Goal: Task Accomplishment & Management: Complete application form

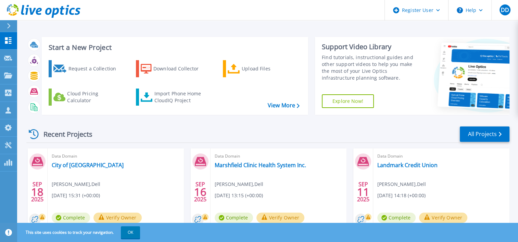
click at [132, 236] on button "OK" at bounding box center [130, 232] width 19 height 12
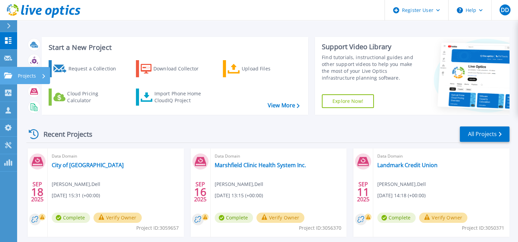
click at [3, 79] on link "Projects Projects" at bounding box center [8, 75] width 17 height 17
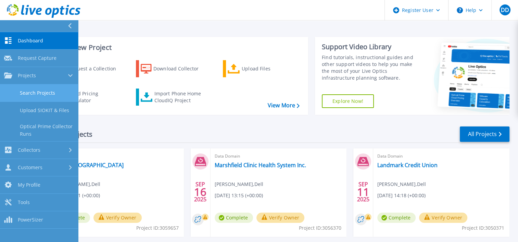
click at [26, 87] on link "Search Projects" at bounding box center [39, 92] width 78 height 17
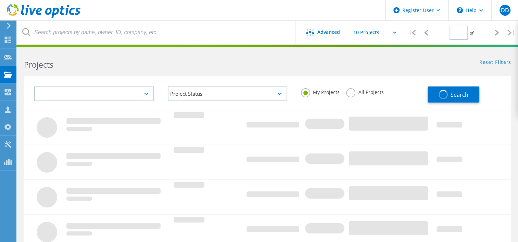
type input "1"
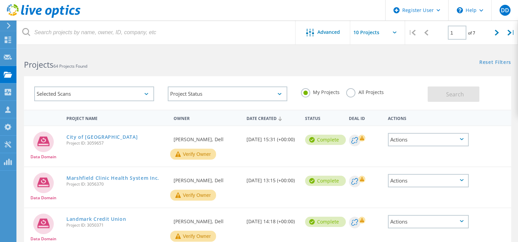
click at [10, 24] on icon at bounding box center [8, 26] width 5 height 6
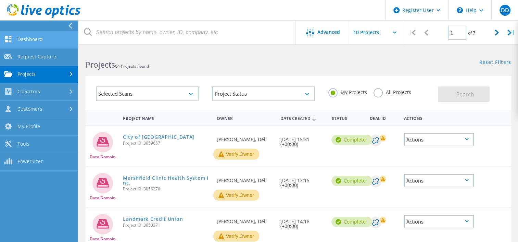
click at [19, 40] on link "Dashboard" at bounding box center [39, 39] width 78 height 17
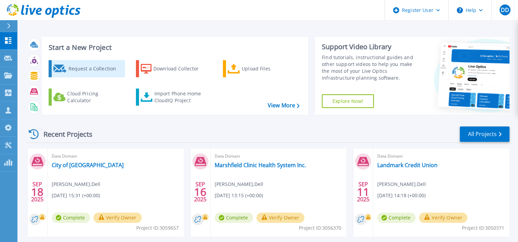
click at [82, 66] on div "Request a Collection" at bounding box center [95, 69] width 55 height 14
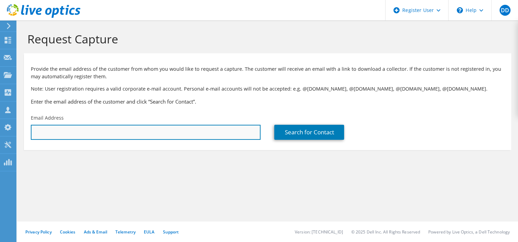
click at [184, 137] on input "text" at bounding box center [146, 132] width 230 height 15
type input "[PERSON_NAME][EMAIL_ADDRESS][PERSON_NAME][DOMAIN_NAME]"
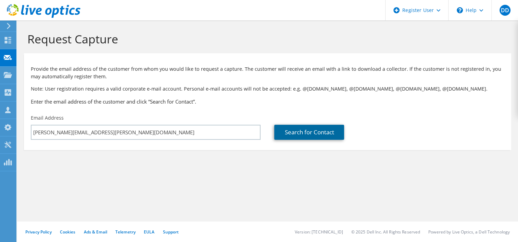
click at [322, 129] on link "Search for Contact" at bounding box center [309, 132] width 70 height 15
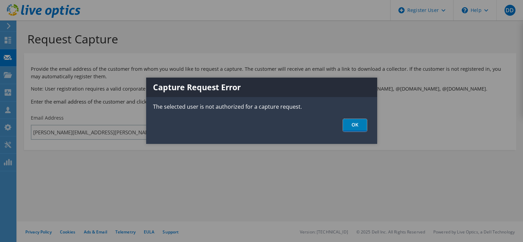
drag, startPoint x: 358, startPoint y: 127, endPoint x: 348, endPoint y: 129, distance: 10.5
click at [357, 127] on link "OK" at bounding box center [355, 125] width 24 height 13
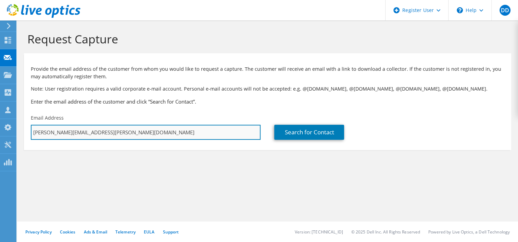
click at [134, 135] on input "[PERSON_NAME][EMAIL_ADDRESS][PERSON_NAME][DOMAIN_NAME]" at bounding box center [146, 132] width 230 height 15
drag, startPoint x: 86, startPoint y: 139, endPoint x: 98, endPoint y: 134, distance: 12.9
click at [86, 139] on input "text" at bounding box center [146, 132] width 230 height 15
paste input "[EMAIL_ADDRESS][PERSON_NAME][DOMAIN_NAME]"
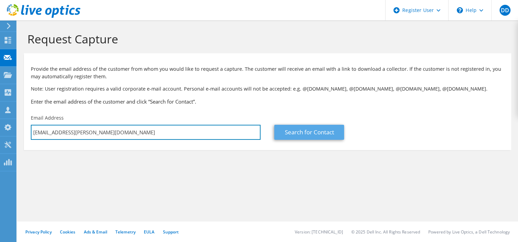
type input "[EMAIL_ADDRESS][PERSON_NAME][DOMAIN_NAME]"
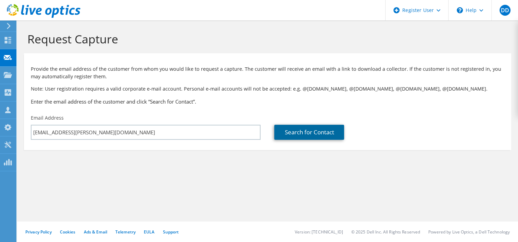
click at [297, 133] on link "Search for Contact" at bounding box center [309, 132] width 70 height 15
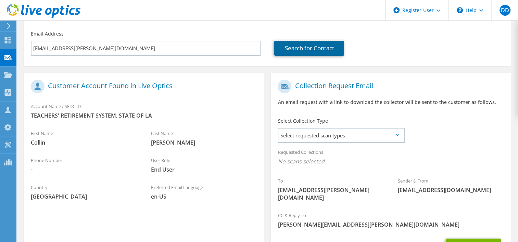
scroll to position [140, 0]
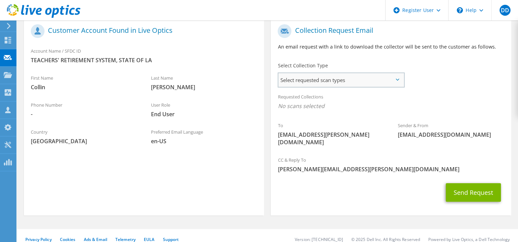
click at [319, 79] on span "Select requested scan types" at bounding box center [340, 80] width 125 height 14
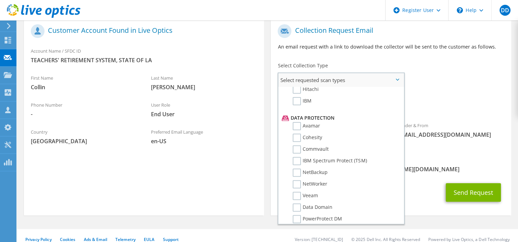
scroll to position [259, 0]
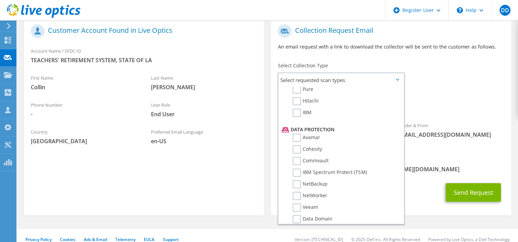
click at [427, 114] on div "Requested Collections No scans selected" at bounding box center [391, 102] width 240 height 25
